Goal: Task Accomplishment & Management: Manage account settings

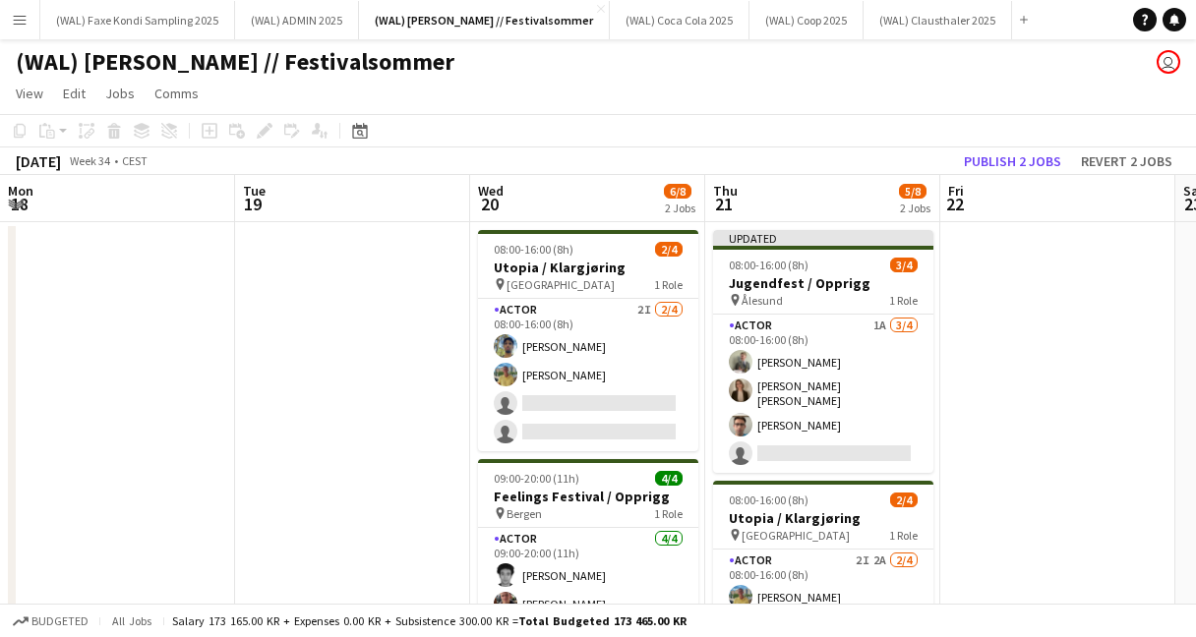
scroll to position [0, 657]
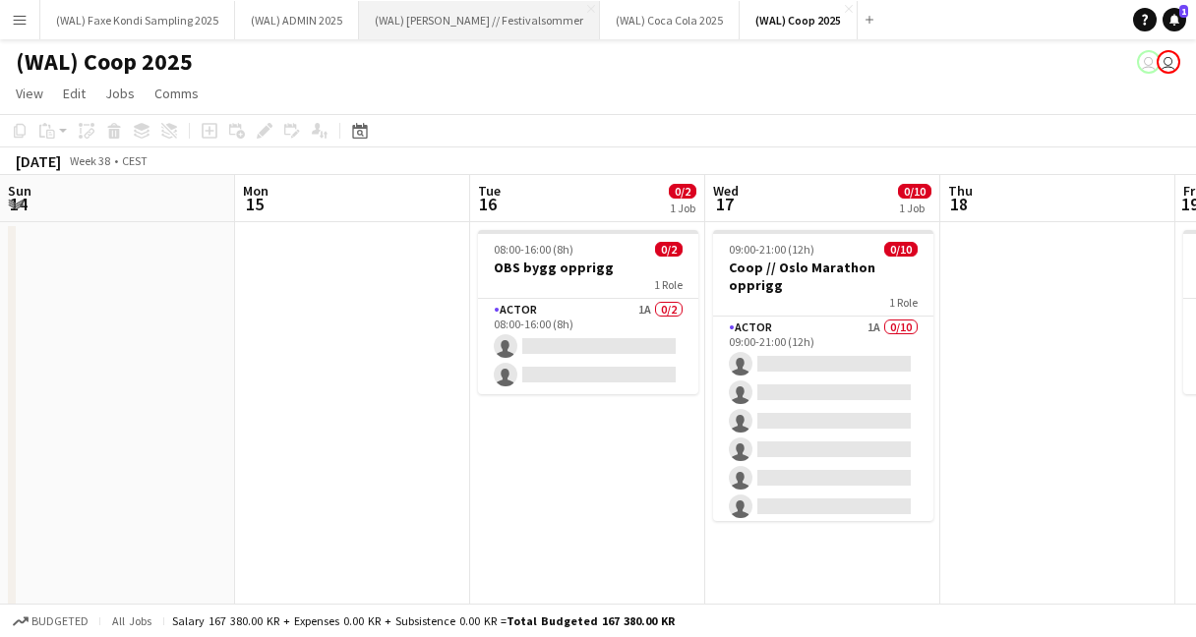
scroll to position [0, 686]
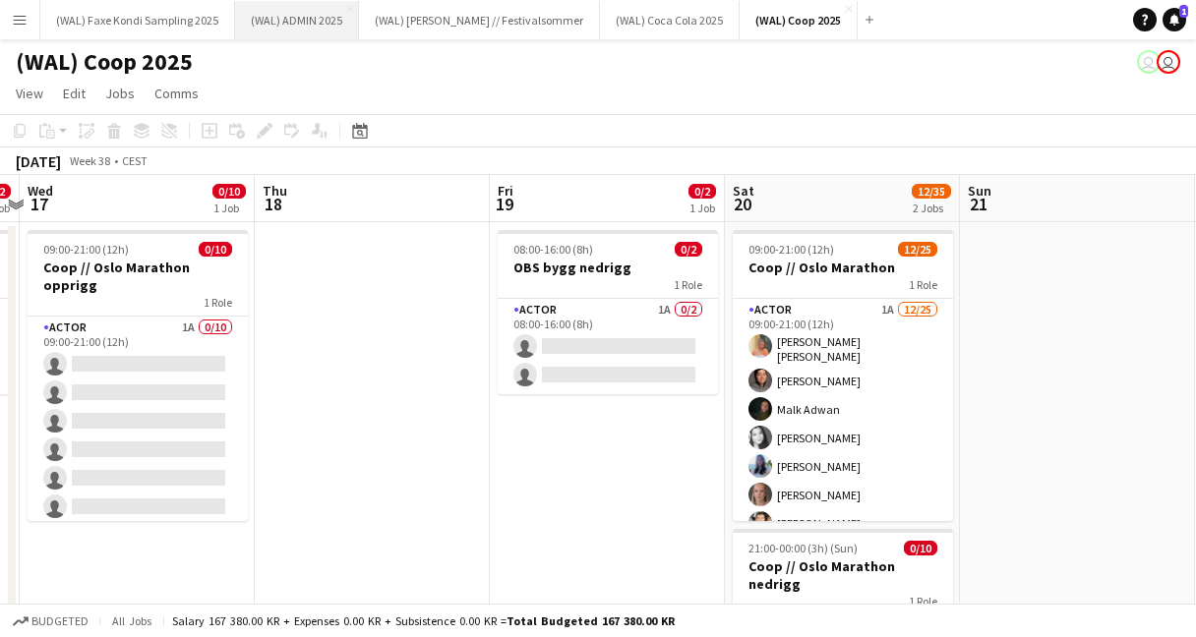
click at [272, 35] on button "(WAL) ADMIN 2025 Close" at bounding box center [297, 20] width 124 height 38
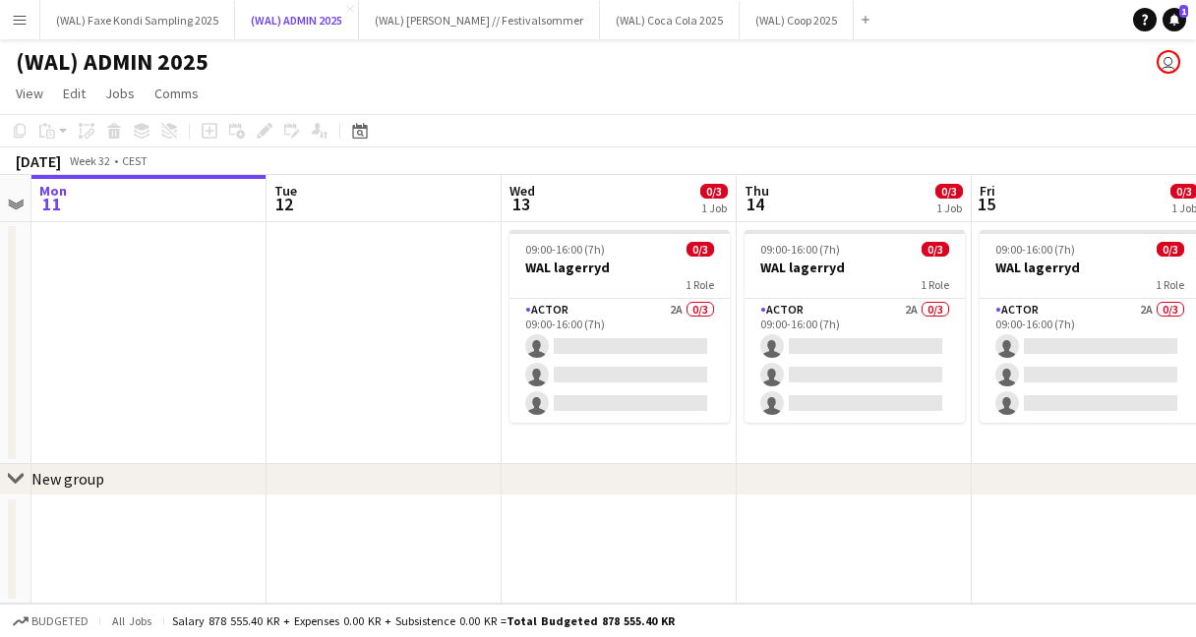
scroll to position [0, 695]
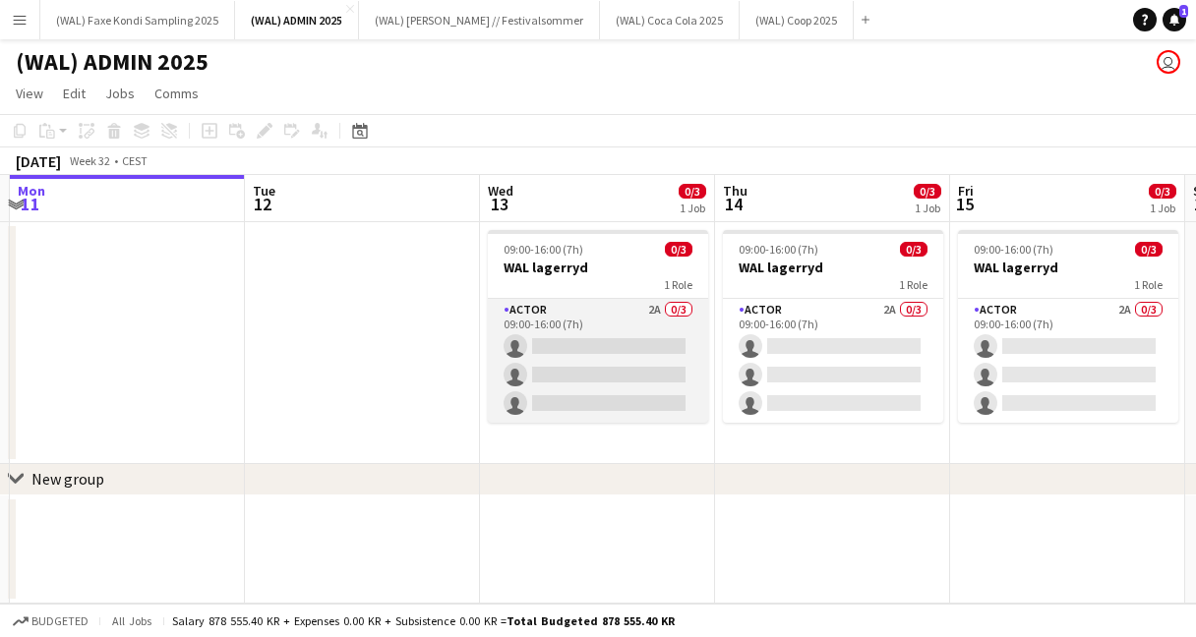
click at [576, 329] on app-card-role "Actor 2A 0/3 09:00-16:00 (7h) single-neutral-actions single-neutral-actions sin…" at bounding box center [598, 361] width 220 height 124
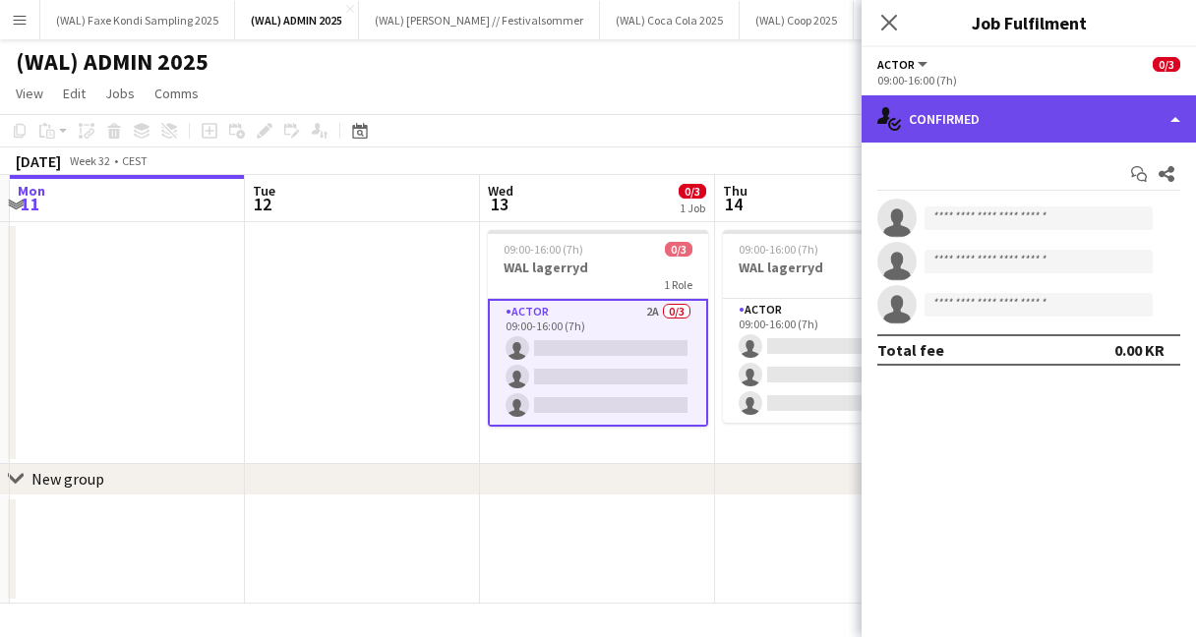
click at [934, 123] on div "single-neutral-actions-check-2 Confirmed" at bounding box center [1029, 118] width 334 height 47
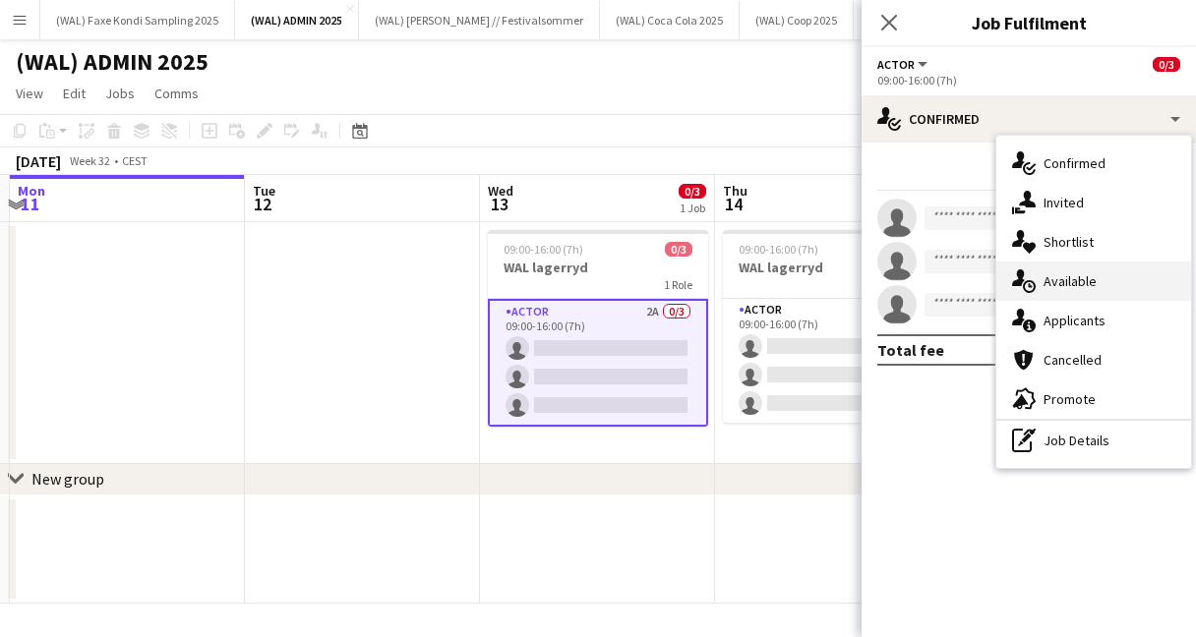
click at [1043, 280] on div "single-neutral-actions-upload Available" at bounding box center [1093, 281] width 195 height 39
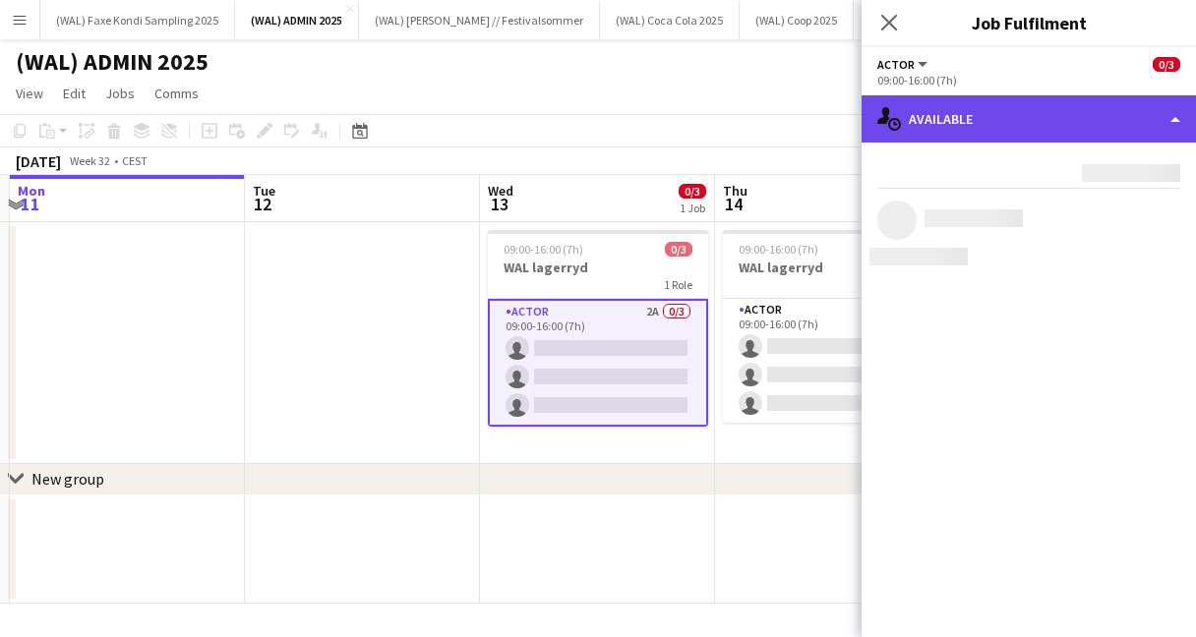
click at [976, 129] on div "single-neutral-actions-upload Available" at bounding box center [1029, 118] width 334 height 47
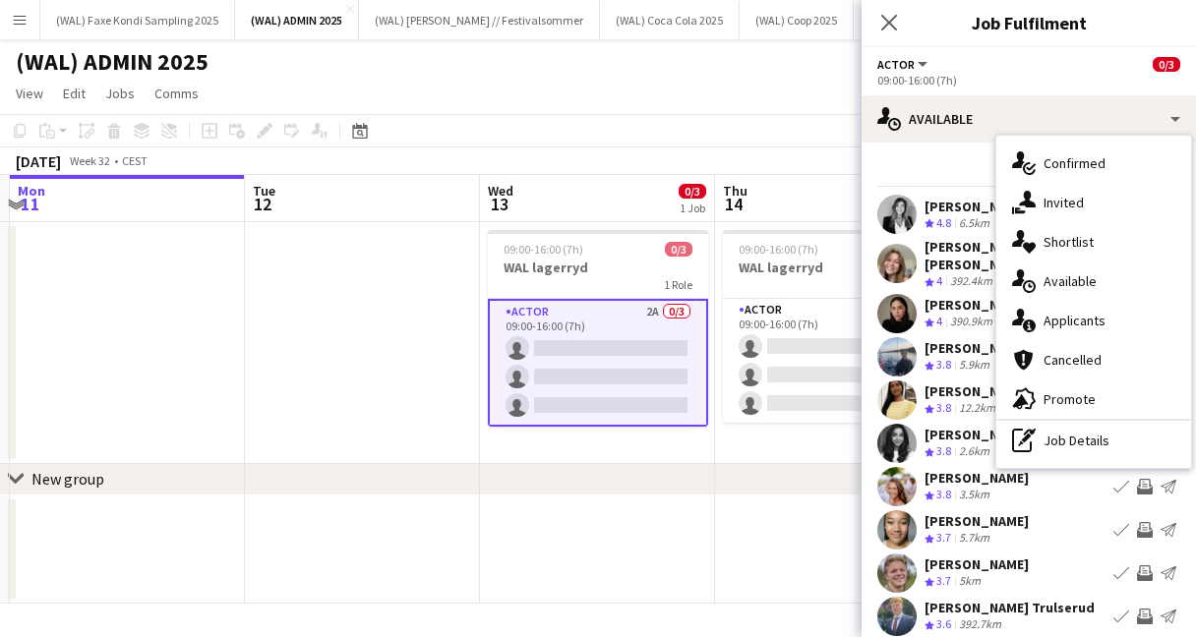
click at [895, 252] on app-user-avatar at bounding box center [896, 263] width 39 height 39
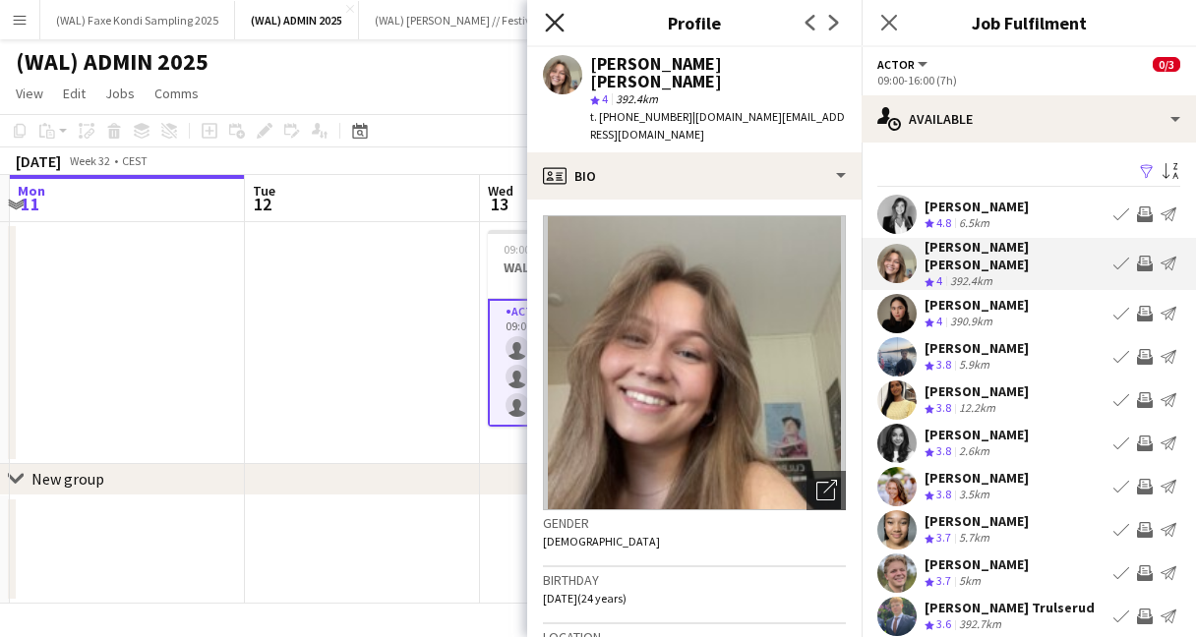
click at [556, 18] on icon "Close pop-in" at bounding box center [554, 22] width 19 height 19
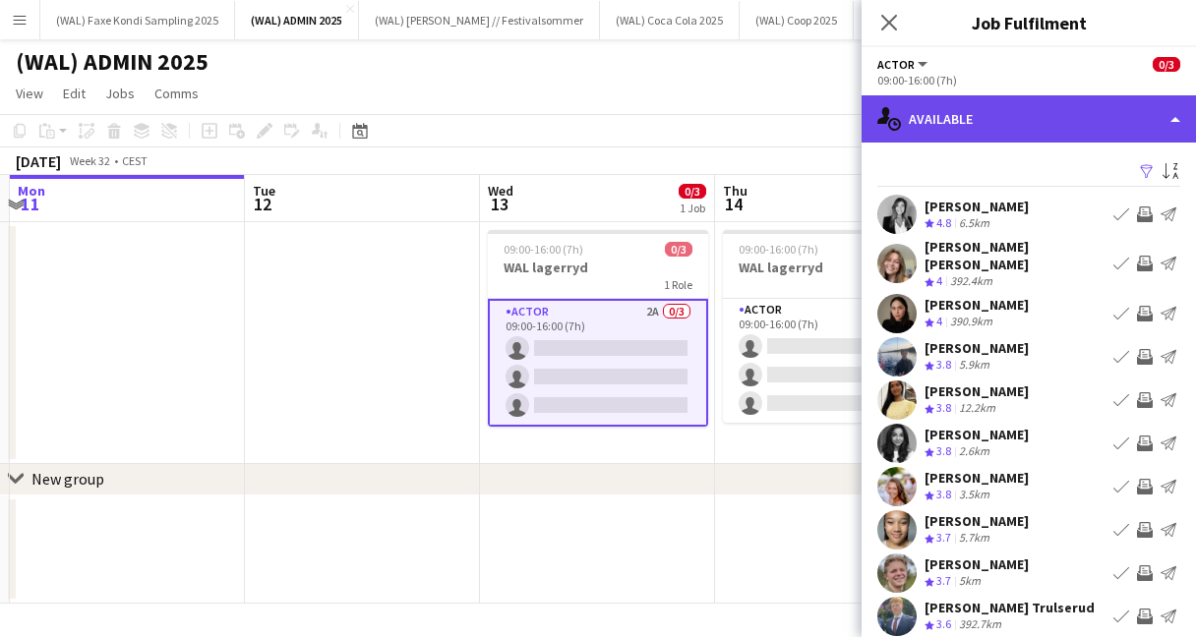
click at [954, 119] on div "single-neutral-actions-upload Available" at bounding box center [1029, 118] width 334 height 47
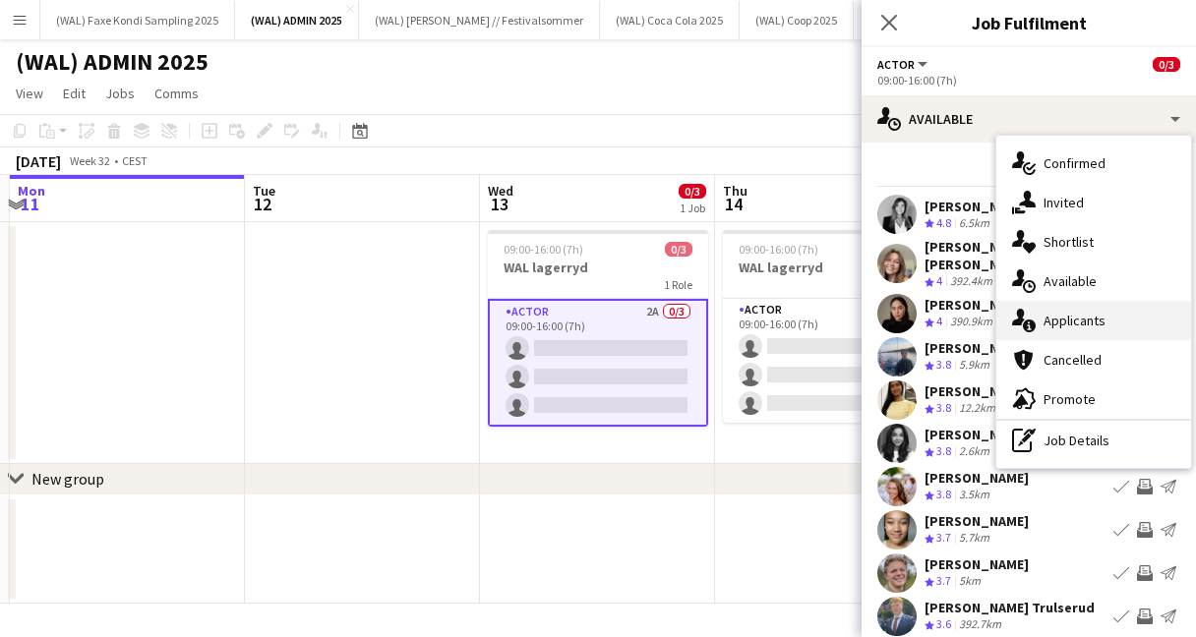
click at [1028, 311] on icon "single-neutral-actions-information" at bounding box center [1024, 321] width 24 height 24
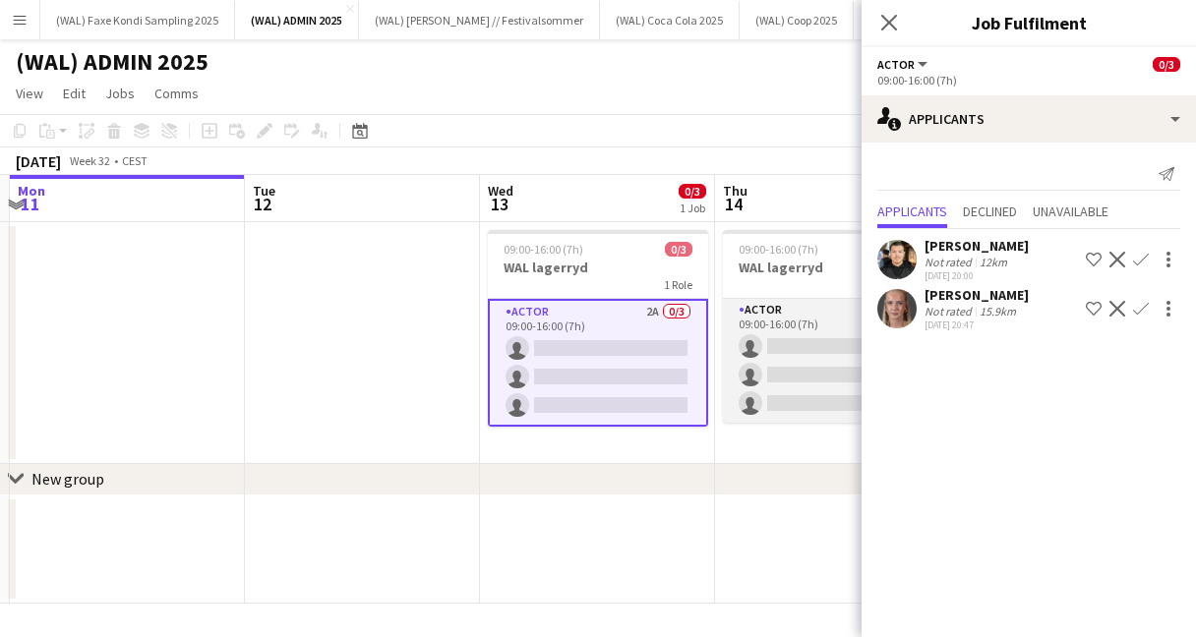
click at [790, 329] on app-card-role "Actor 2A 0/3 09:00-16:00 (7h) single-neutral-actions single-neutral-actions sin…" at bounding box center [833, 361] width 220 height 124
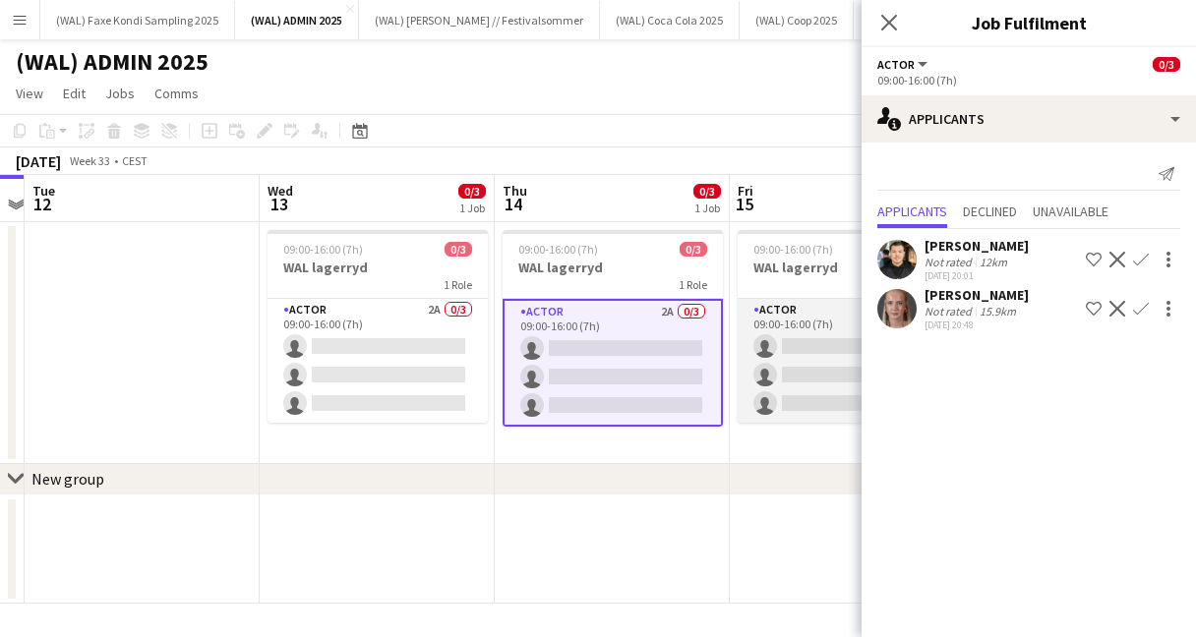
scroll to position [0, 925]
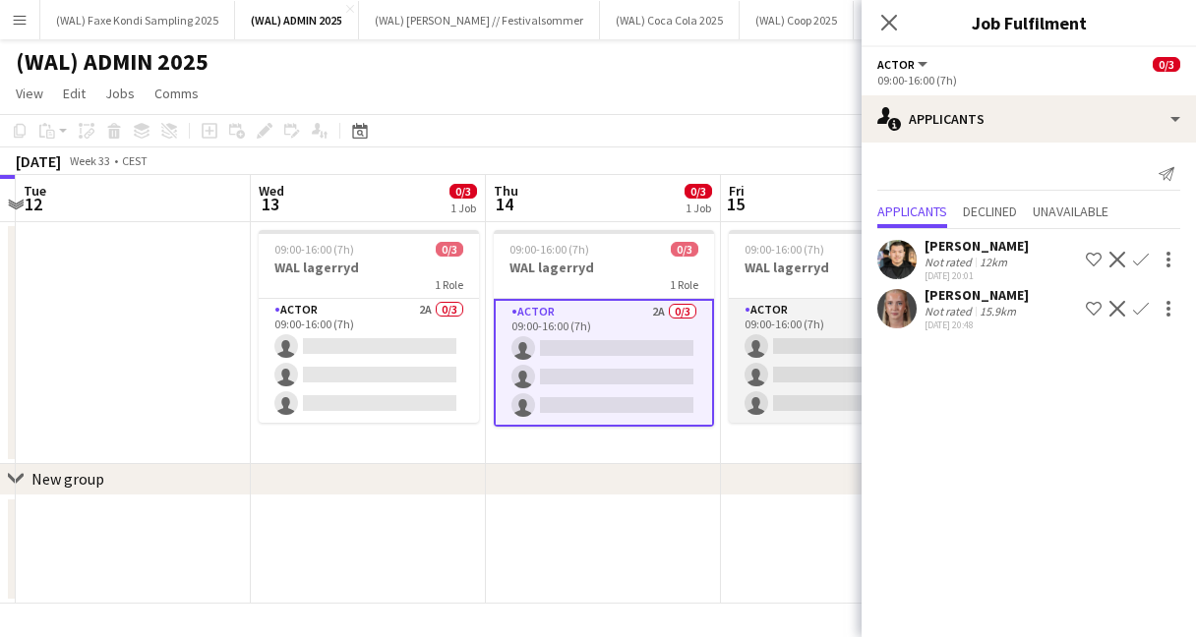
click at [789, 330] on app-card-role "Actor 2A 0/3 09:00-16:00 (7h) single-neutral-actions single-neutral-actions sin…" at bounding box center [839, 361] width 220 height 124
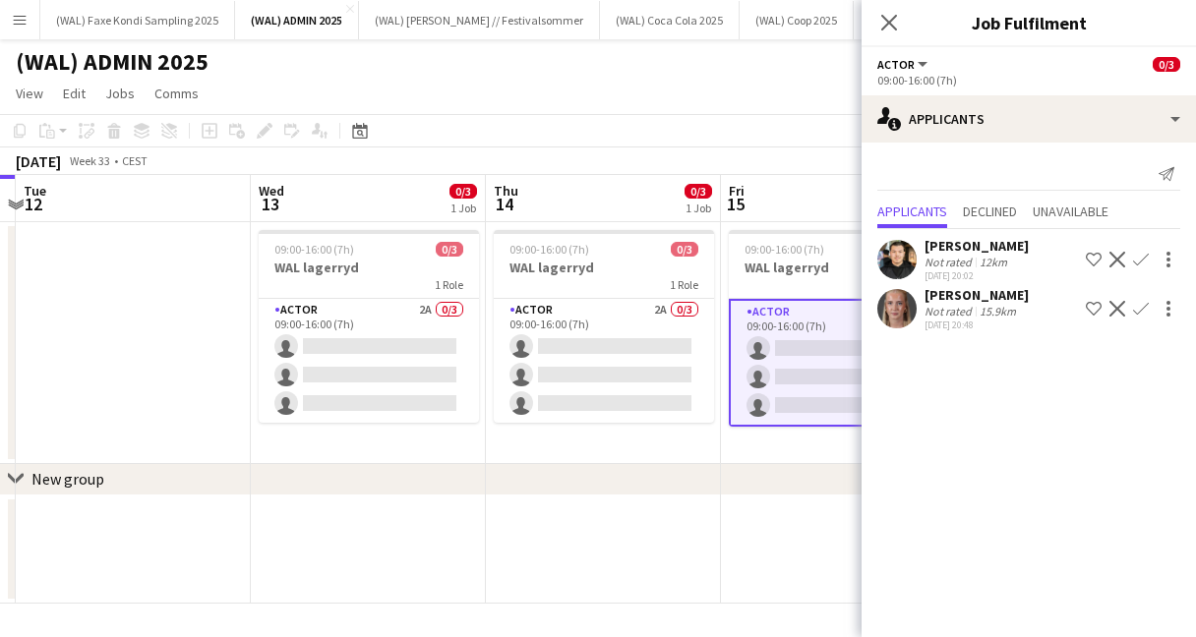
click at [911, 301] on app-user-avatar at bounding box center [896, 308] width 39 height 39
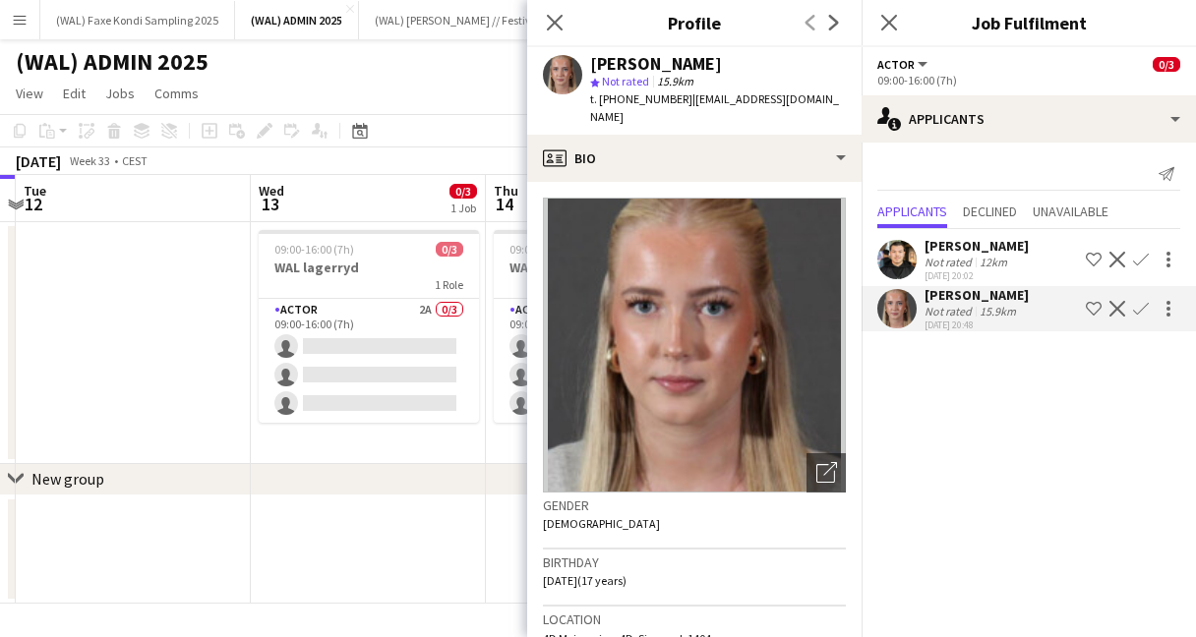
click at [900, 248] on app-user-avatar at bounding box center [896, 259] width 39 height 39
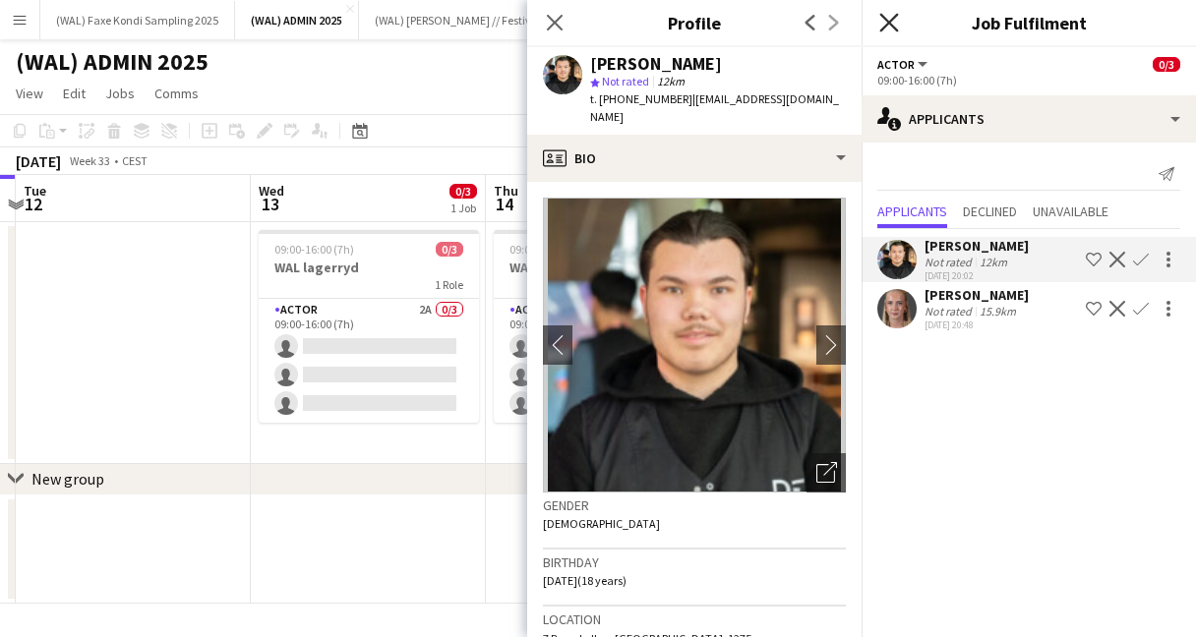
click at [889, 22] on icon at bounding box center [888, 22] width 19 height 19
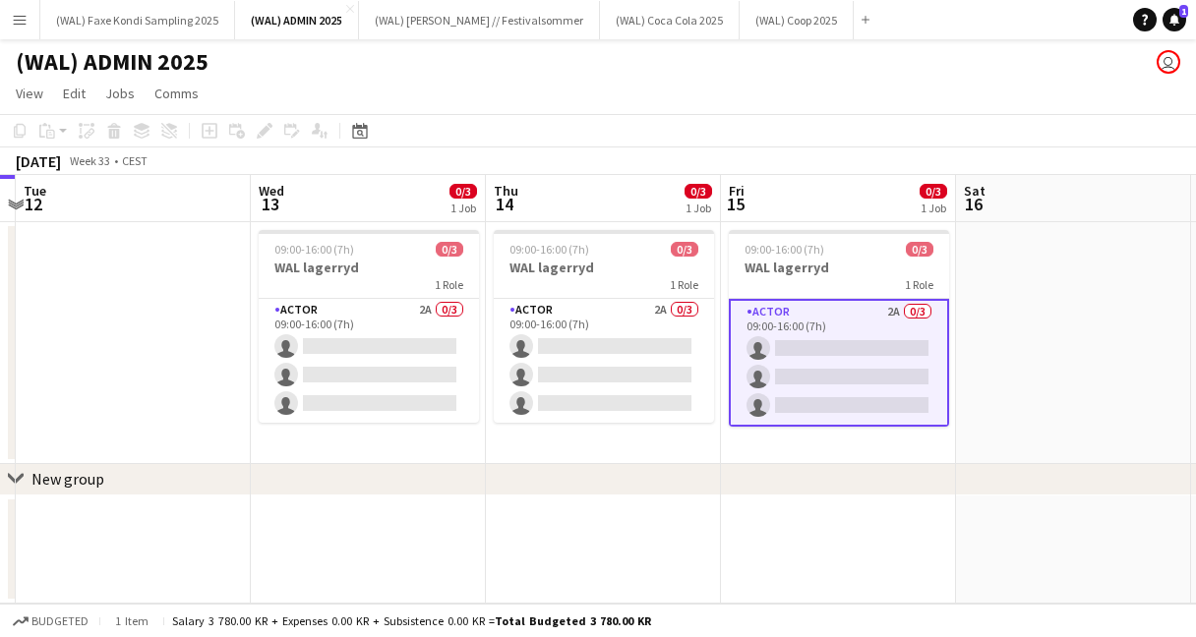
click at [658, 88] on app-page-menu "View Day view expanded Day view collapsed Month view Date picker Jump to [DATE]…" at bounding box center [598, 95] width 1196 height 37
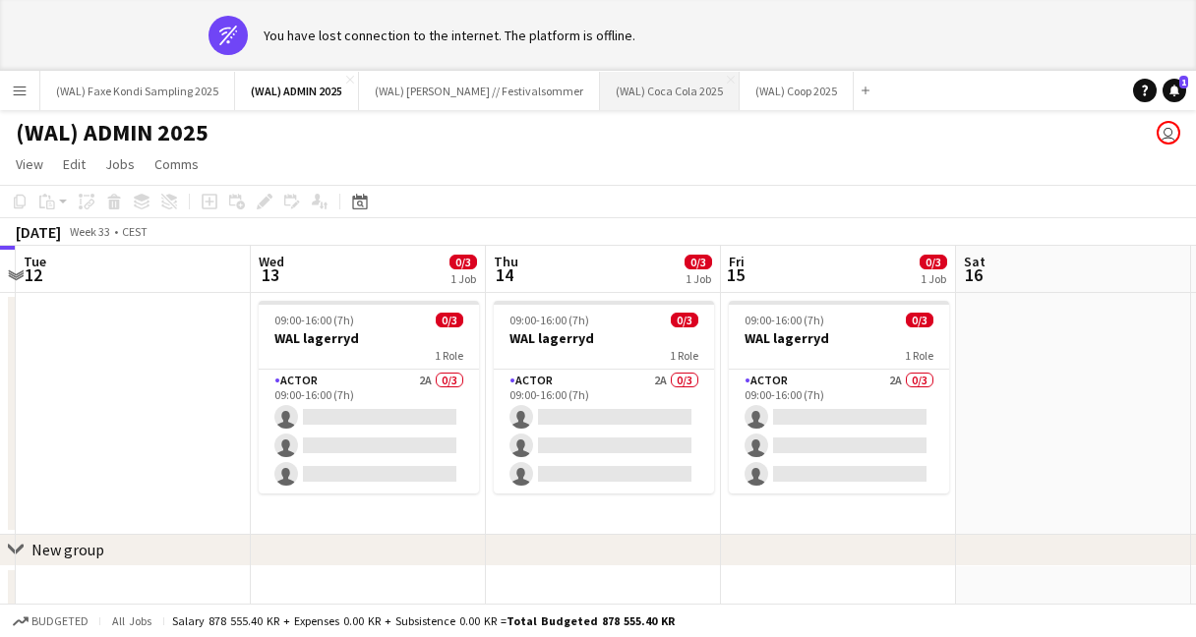
click at [658, 86] on button "(WAL) Coca Cola 2025 Close" at bounding box center [670, 91] width 140 height 38
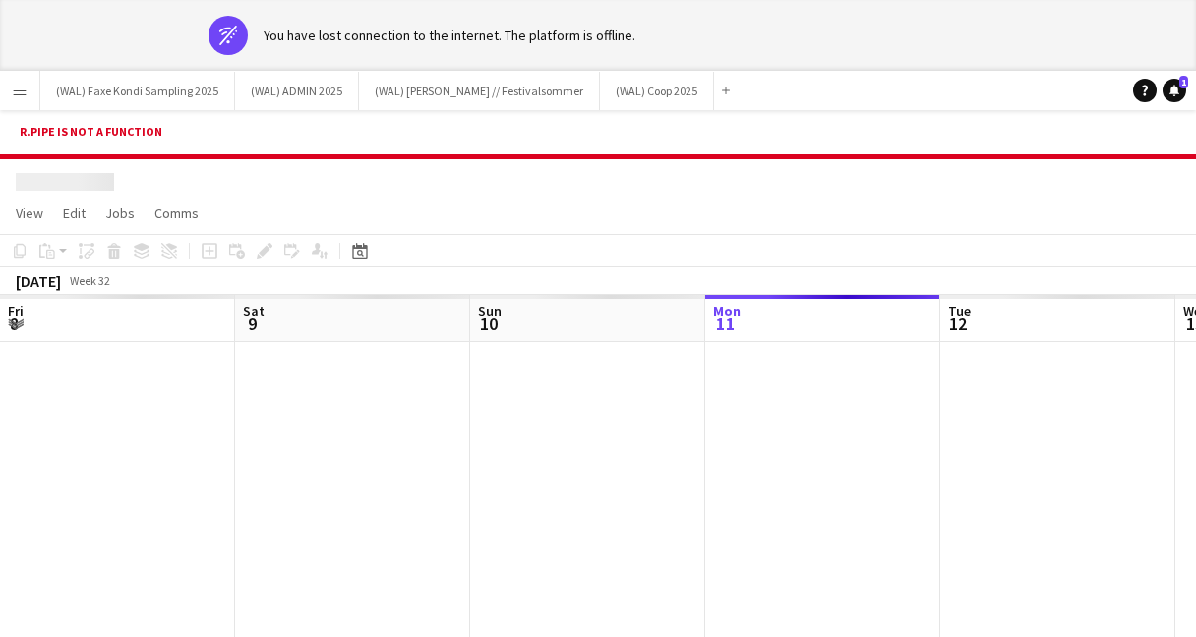
scroll to position [0, 470]
